Goal: Find specific page/section

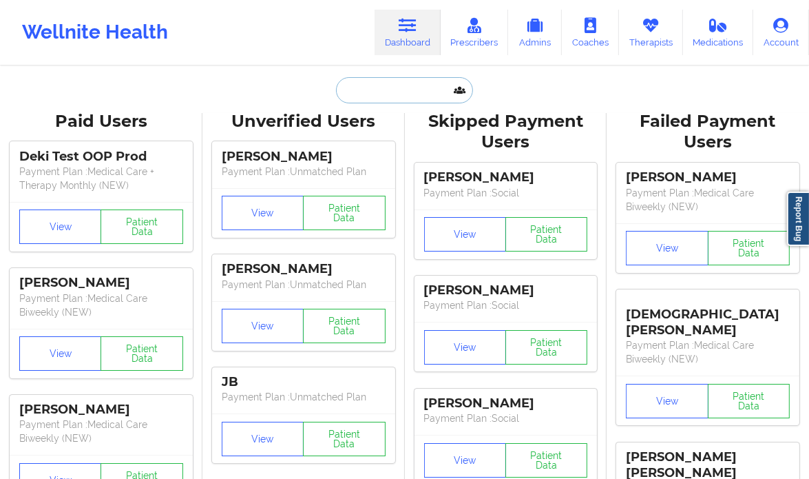
click at [410, 82] on input "text" at bounding box center [404, 90] width 136 height 26
paste input "[PERSON_NAME]"
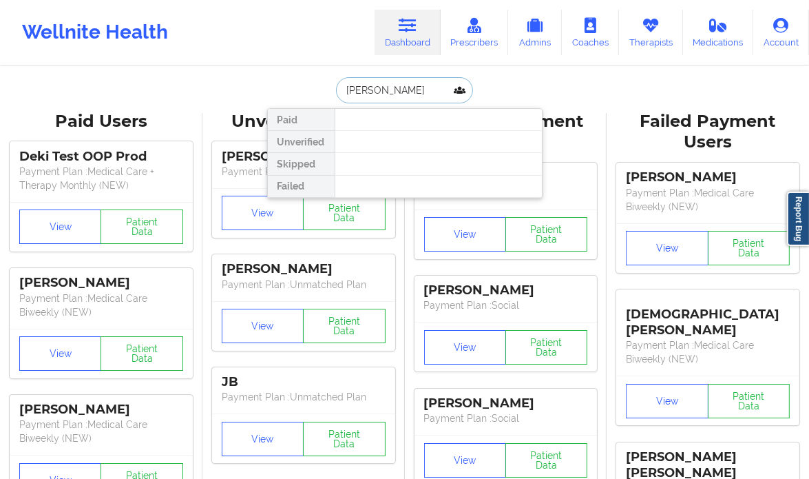
click at [373, 83] on input "[PERSON_NAME]" at bounding box center [404, 90] width 136 height 26
click at [377, 92] on input "[PERSON_NAME]" at bounding box center [404, 90] width 136 height 26
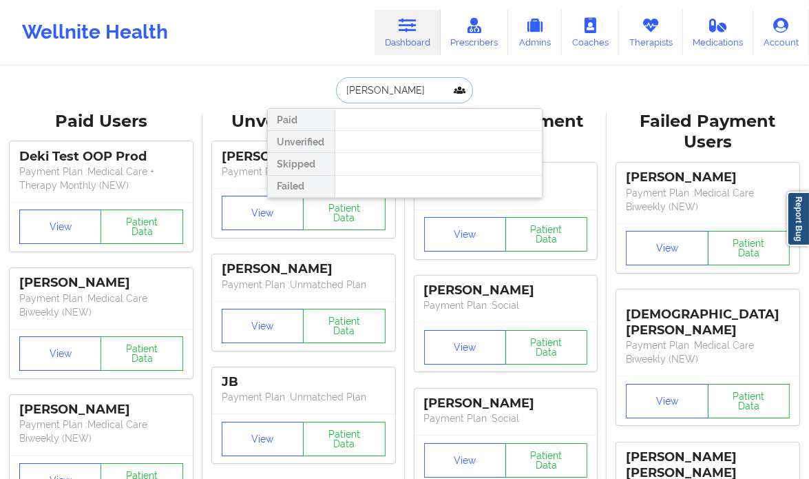
click at [402, 90] on input "[PERSON_NAME]" at bounding box center [404, 90] width 136 height 26
paste input "[EMAIL_ADDRESS][PERSON_NAME][DOMAIN_NAME]"
type input "[EMAIL_ADDRESS][PERSON_NAME][DOMAIN_NAME]"
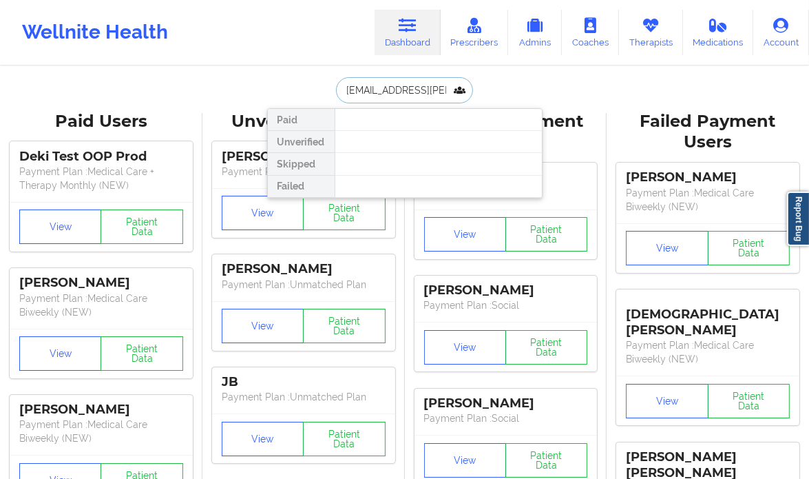
scroll to position [0, 9]
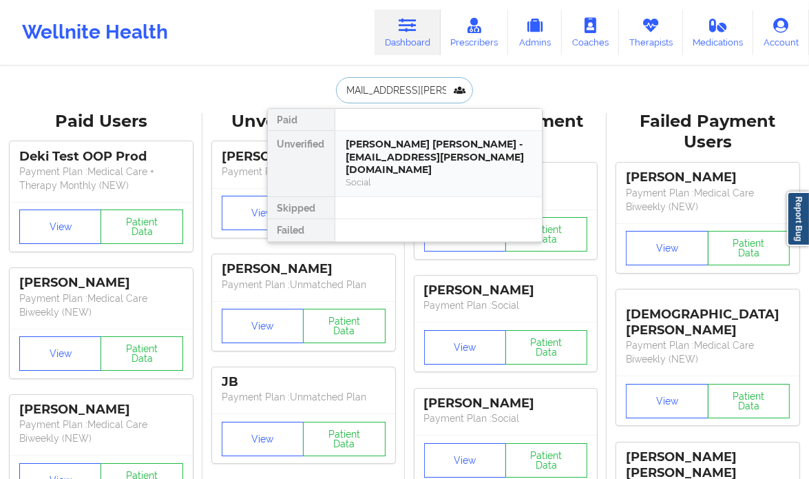
click at [460, 176] on div "Social" at bounding box center [438, 182] width 185 height 12
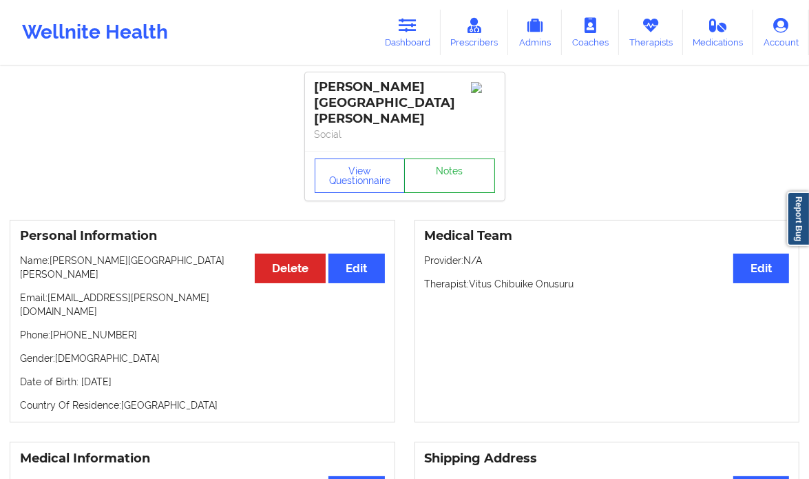
click at [452, 158] on link "Notes" at bounding box center [449, 175] width 91 height 34
